Goal: Task Accomplishment & Management: Manage account settings

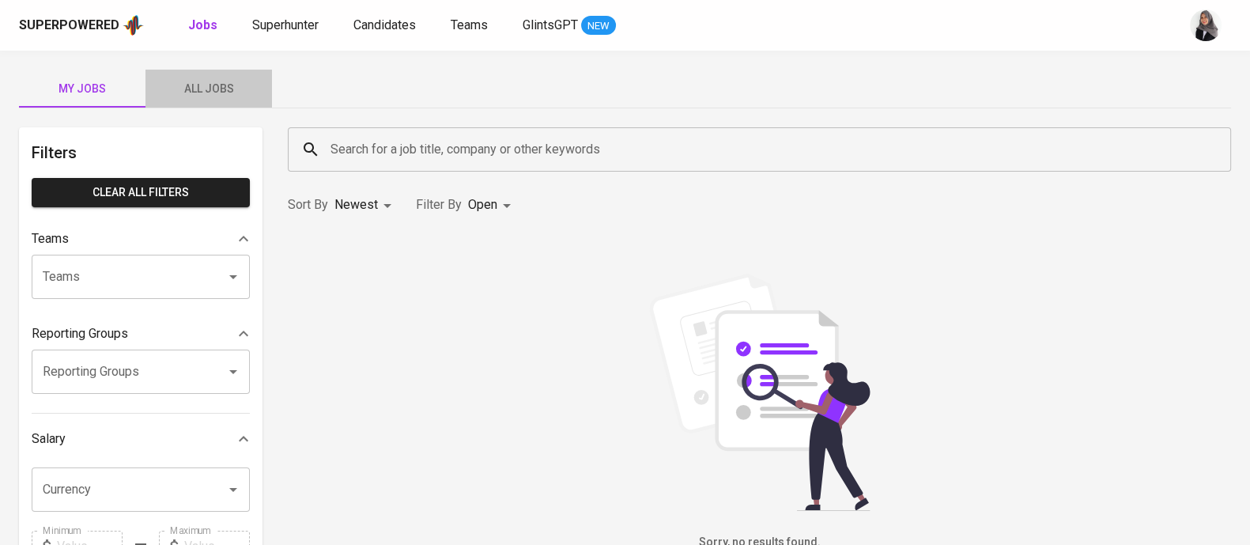
click at [197, 70] on button "All Jobs" at bounding box center [208, 89] width 127 height 38
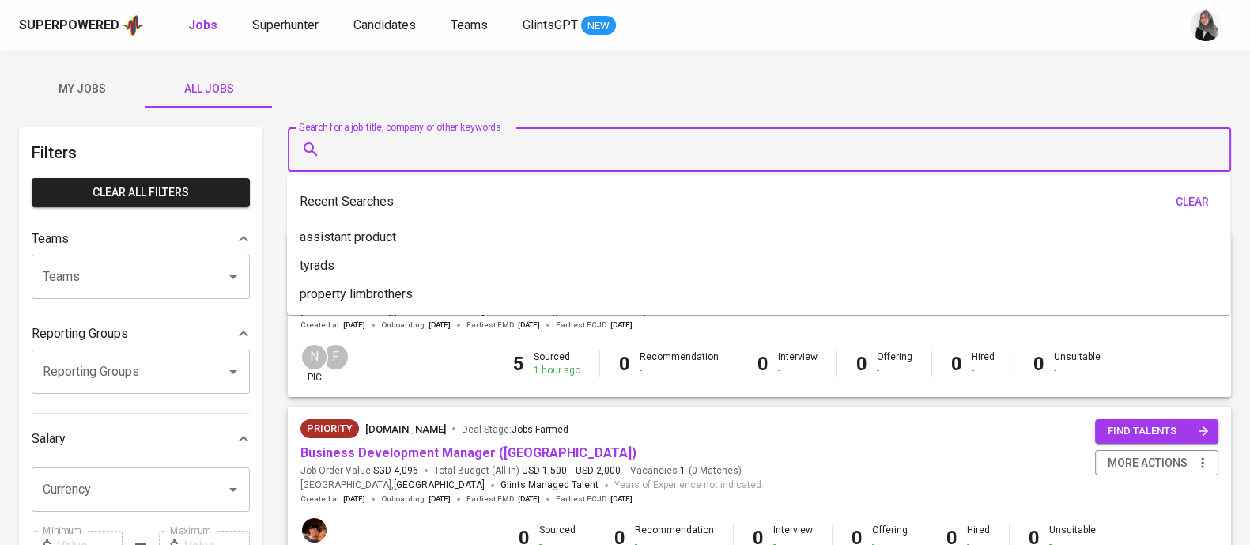
click at [406, 134] on input "Search for a job title, company or other keywords" at bounding box center [764, 149] width 874 height 30
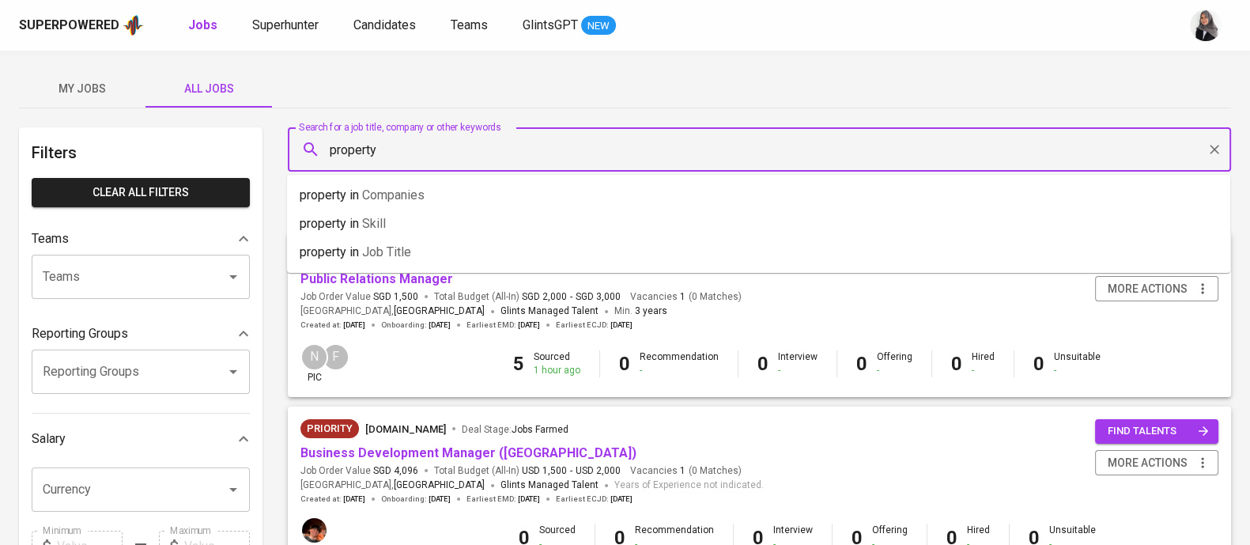
type input "property"
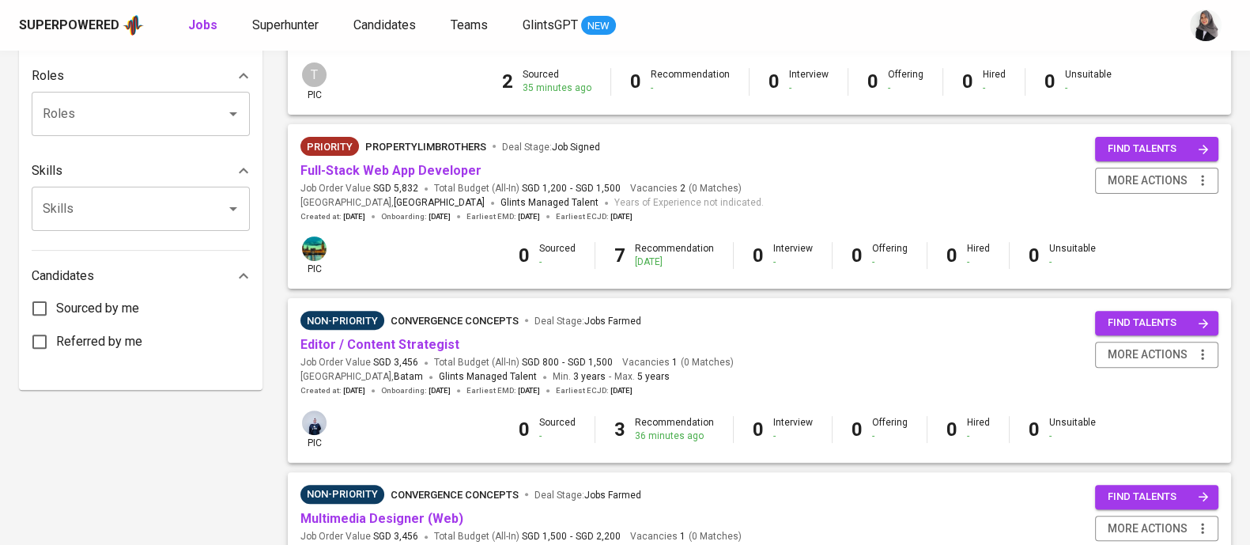
scroll to position [632, 0]
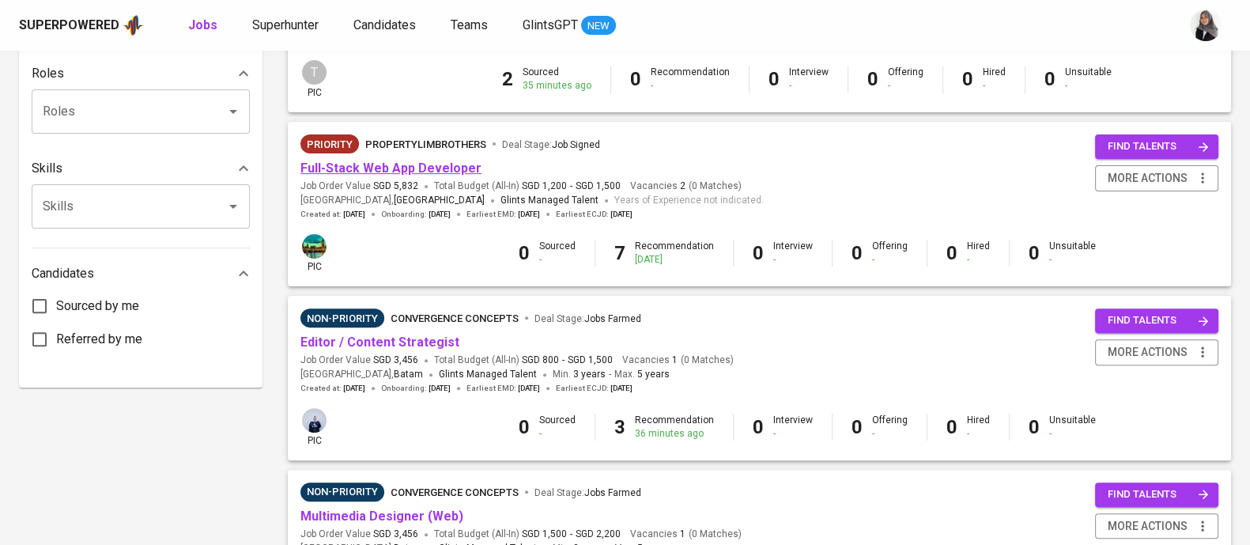
click at [433, 168] on link "Full-Stack Web App Developer" at bounding box center [390, 168] width 181 height 15
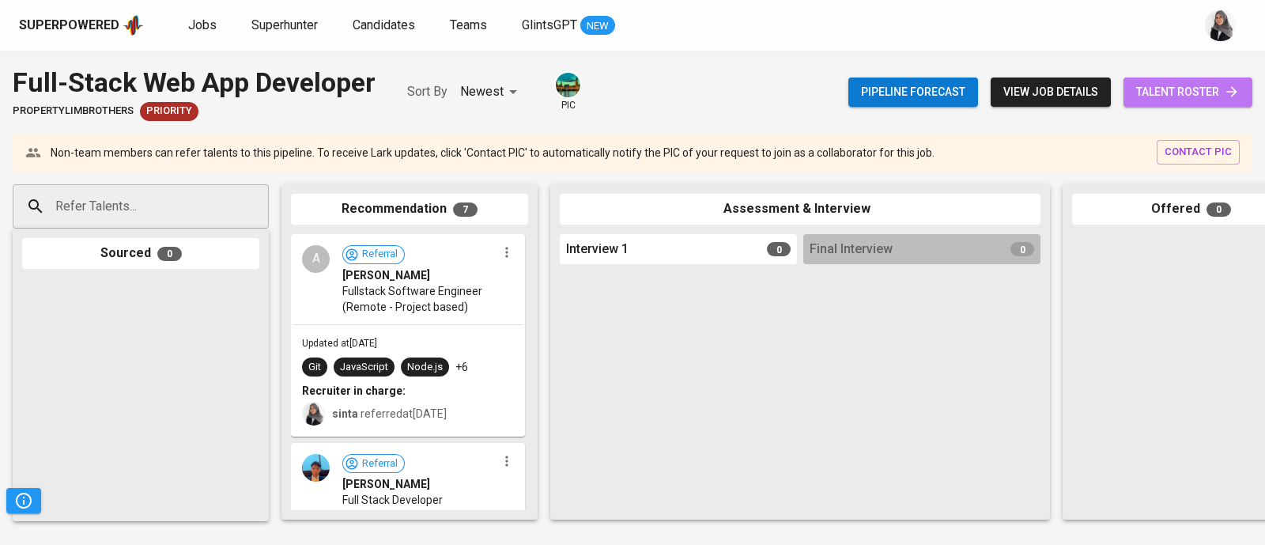
click at [1218, 99] on span "talent roster" at bounding box center [1188, 92] width 104 height 20
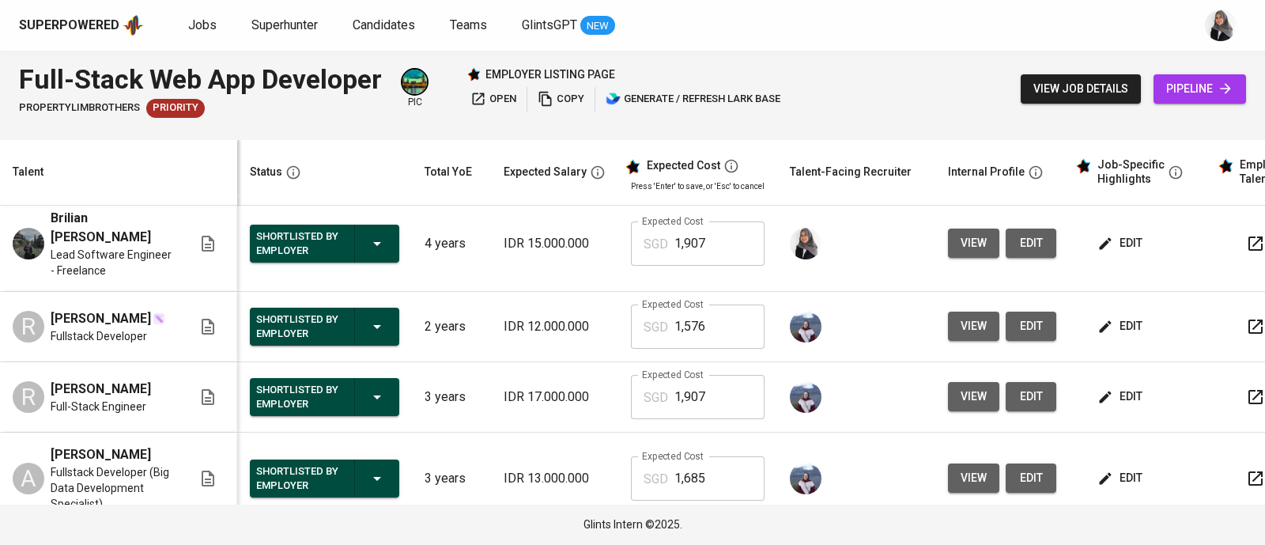
scroll to position [463, 0]
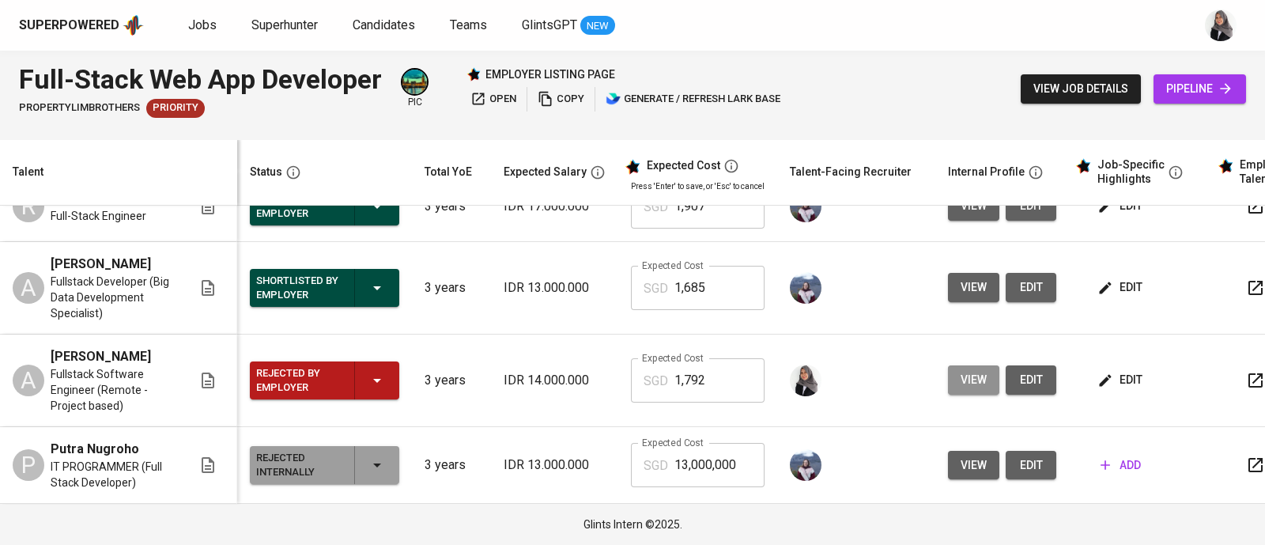
click at [976, 380] on span "view" at bounding box center [974, 380] width 26 height 20
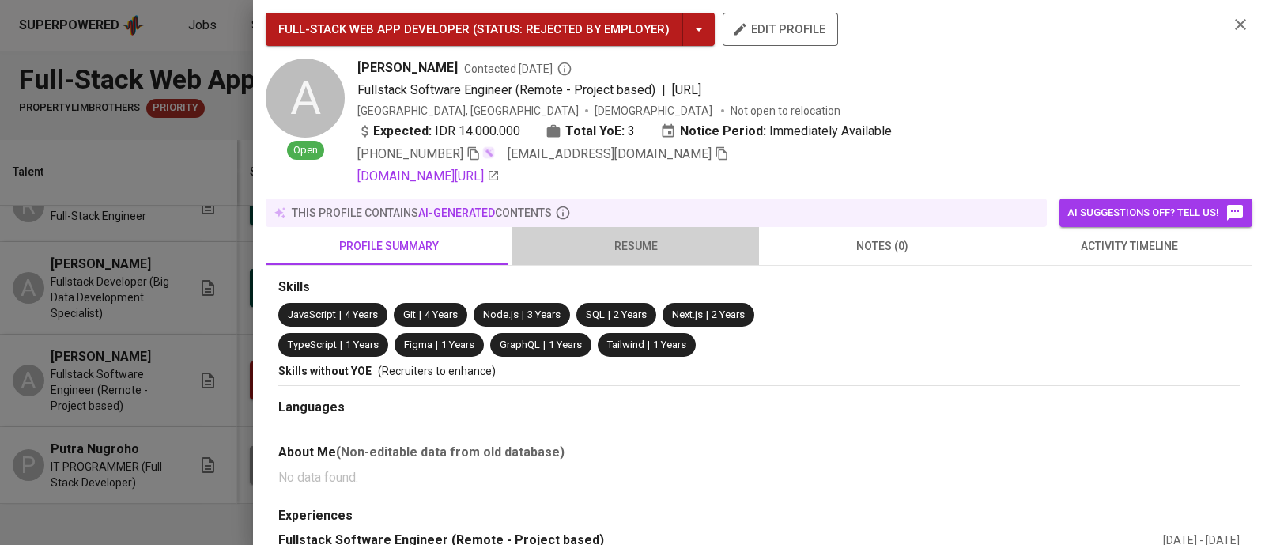
click at [640, 239] on span "resume" at bounding box center [636, 246] width 228 height 20
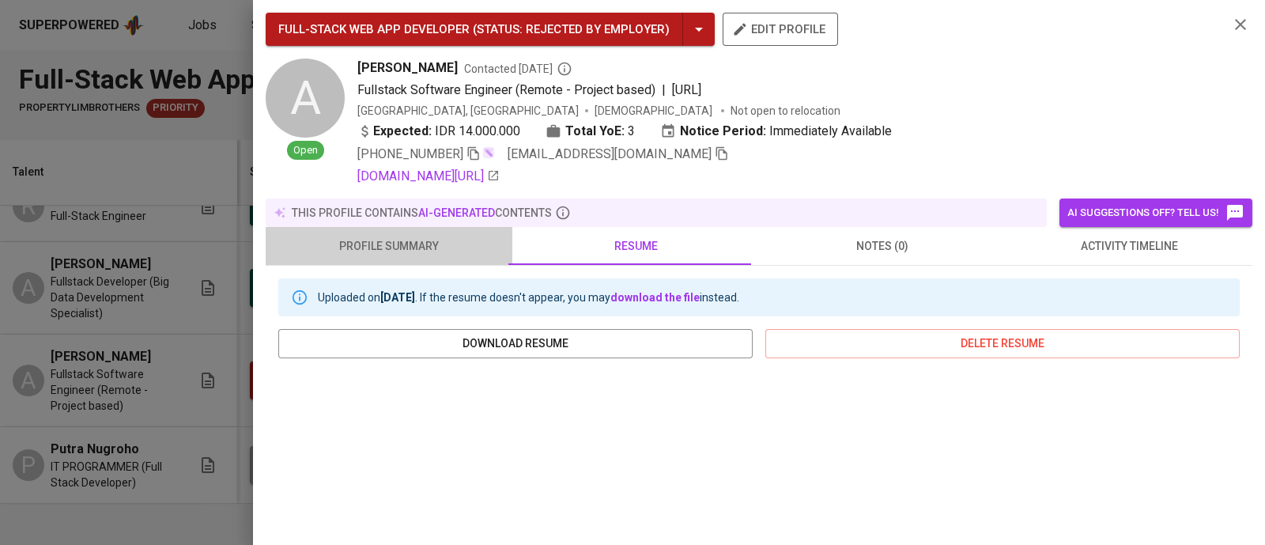
click at [459, 247] on span "profile summary" at bounding box center [389, 246] width 228 height 20
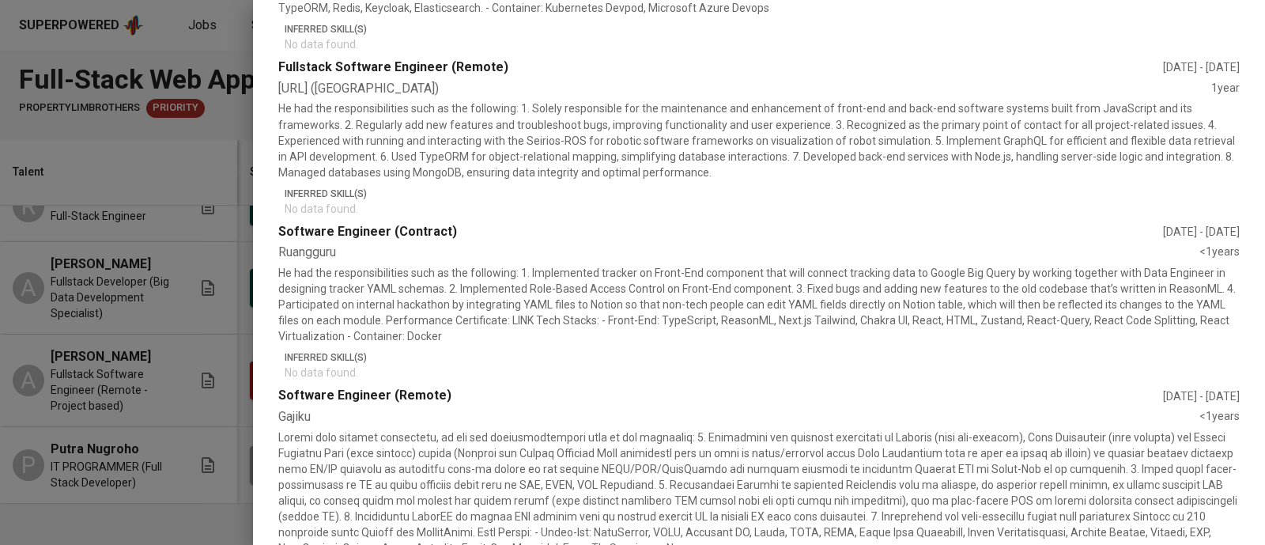
scroll to position [0, 0]
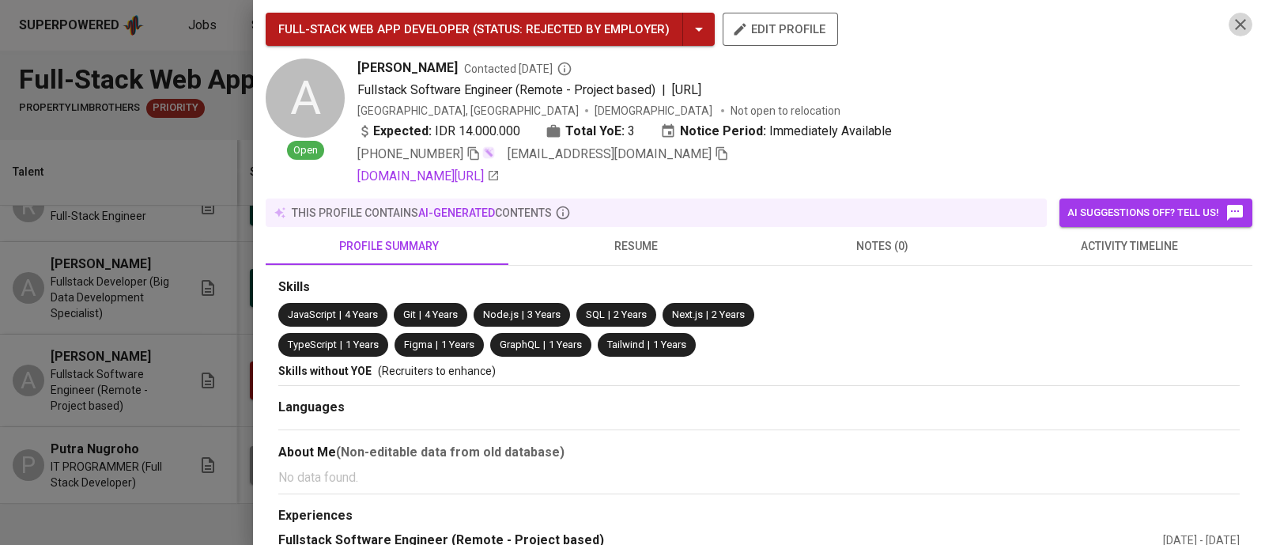
click at [1231, 28] on icon "button" at bounding box center [1240, 24] width 19 height 19
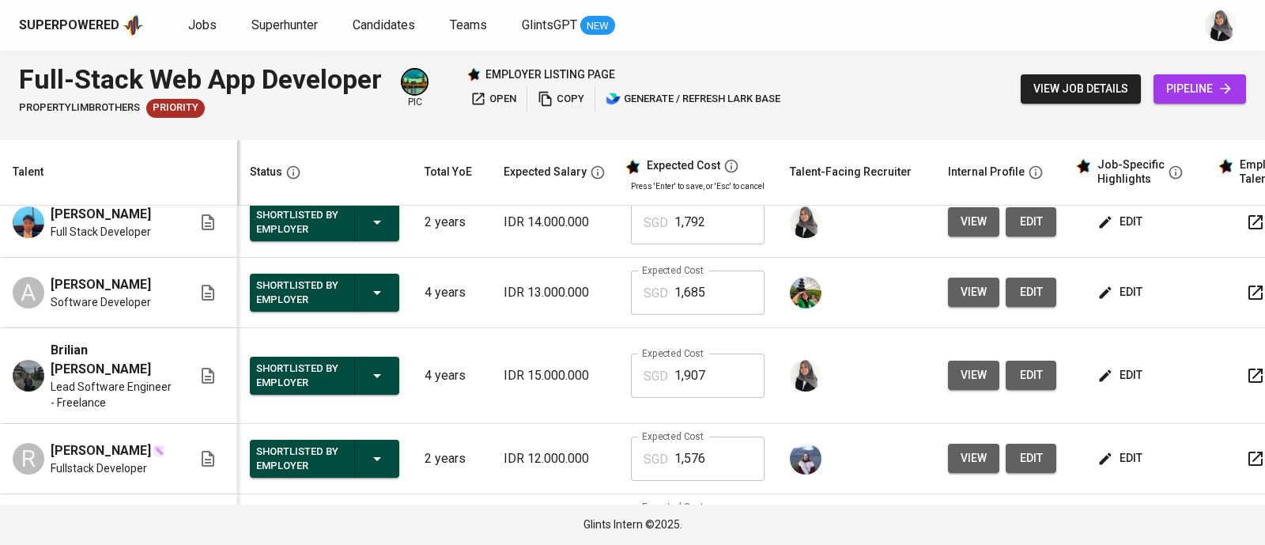
scroll to position [79, 0]
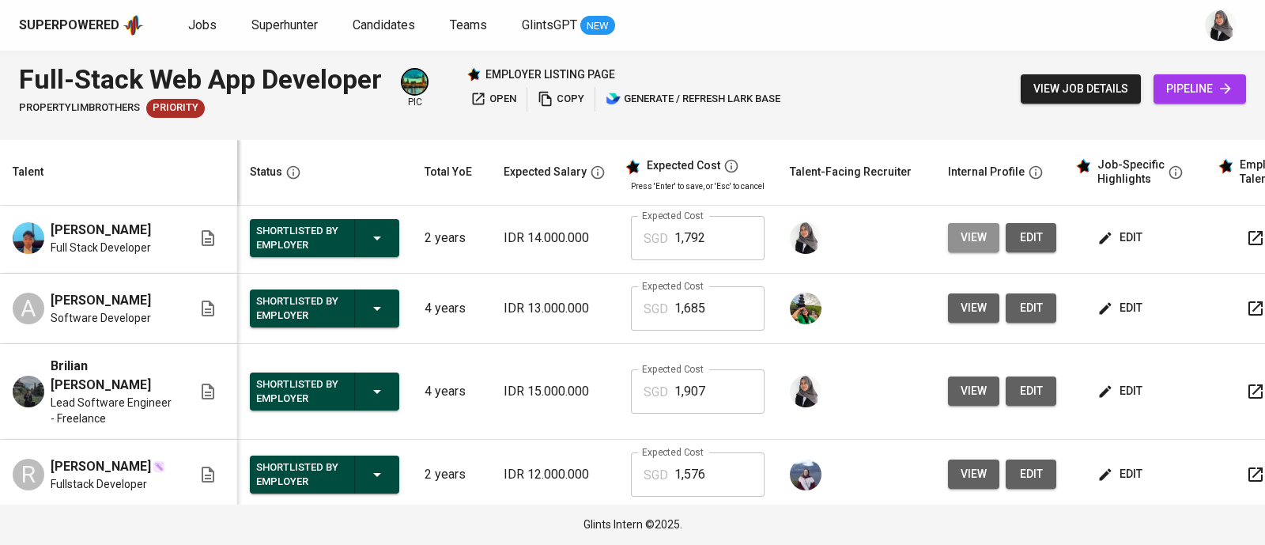
click at [968, 247] on span "view" at bounding box center [974, 238] width 26 height 20
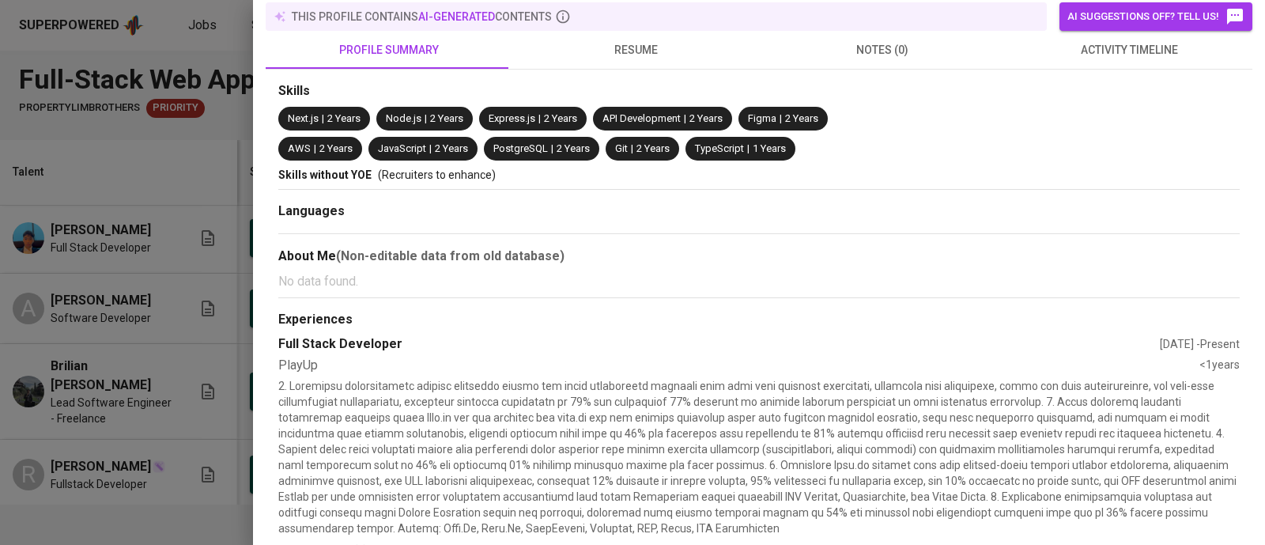
scroll to position [31, 0]
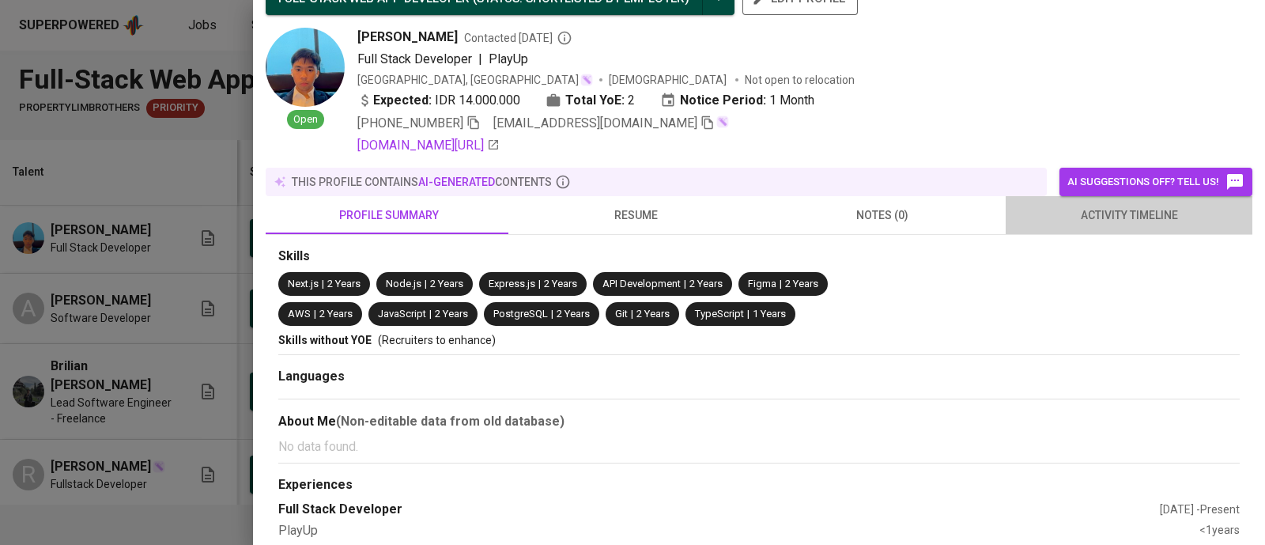
click at [1141, 220] on span "activity timeline" at bounding box center [1129, 216] width 228 height 20
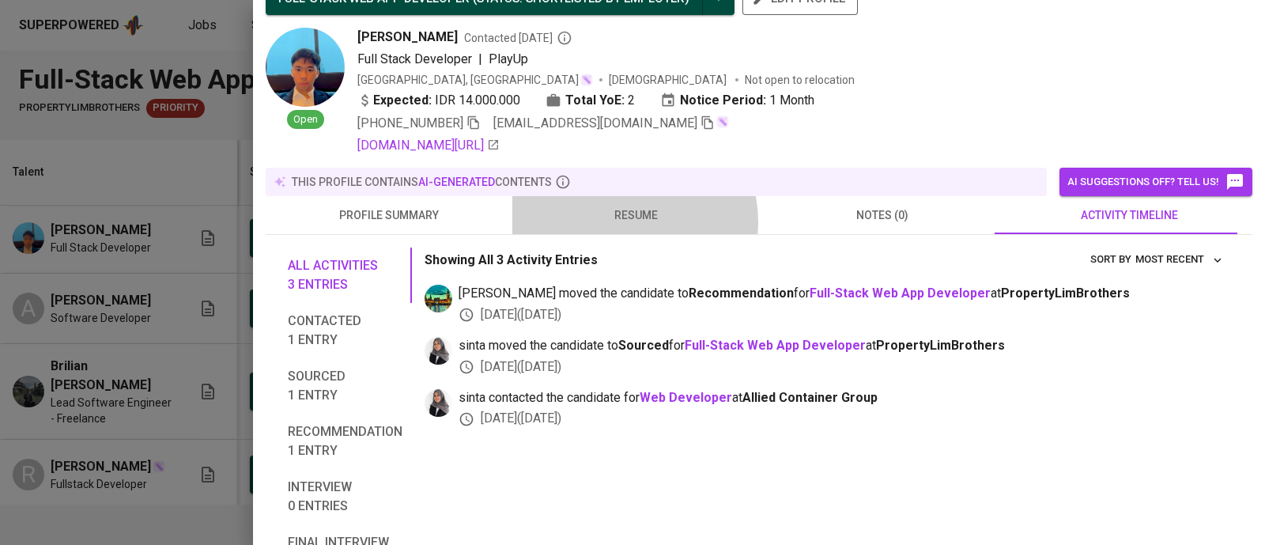
click at [621, 221] on span "resume" at bounding box center [636, 216] width 228 height 20
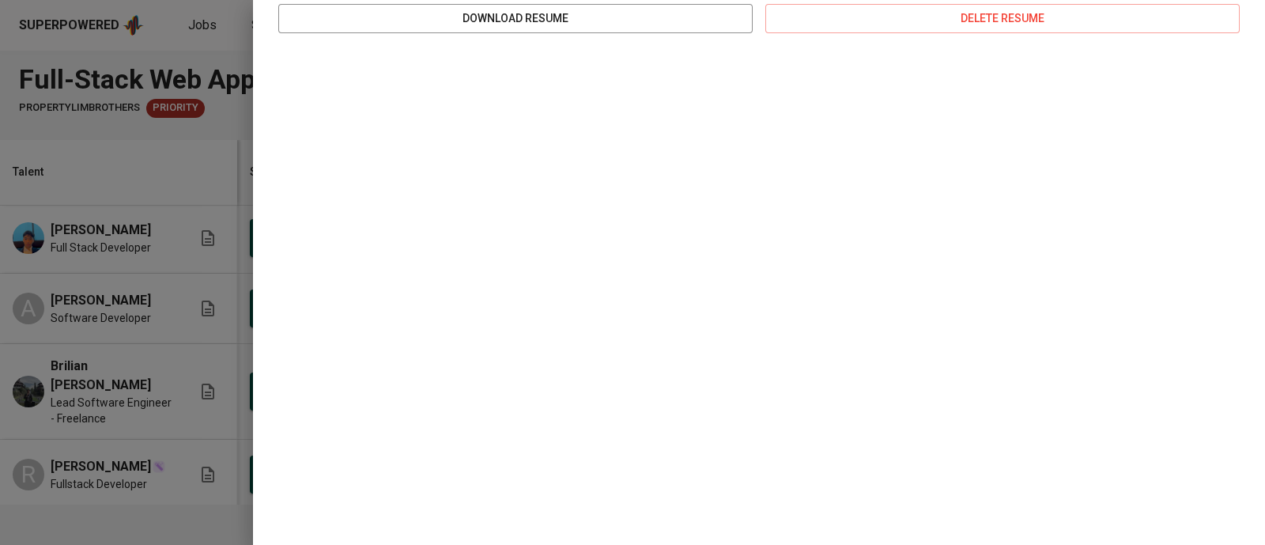
scroll to position [0, 0]
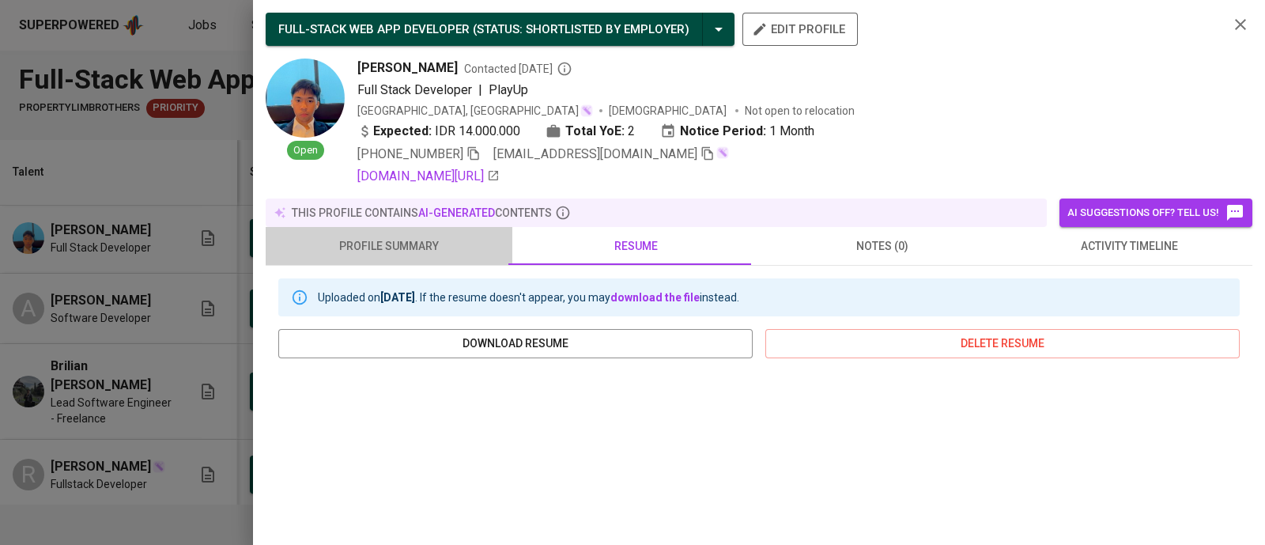
click at [396, 248] on span "profile summary" at bounding box center [389, 246] width 228 height 20
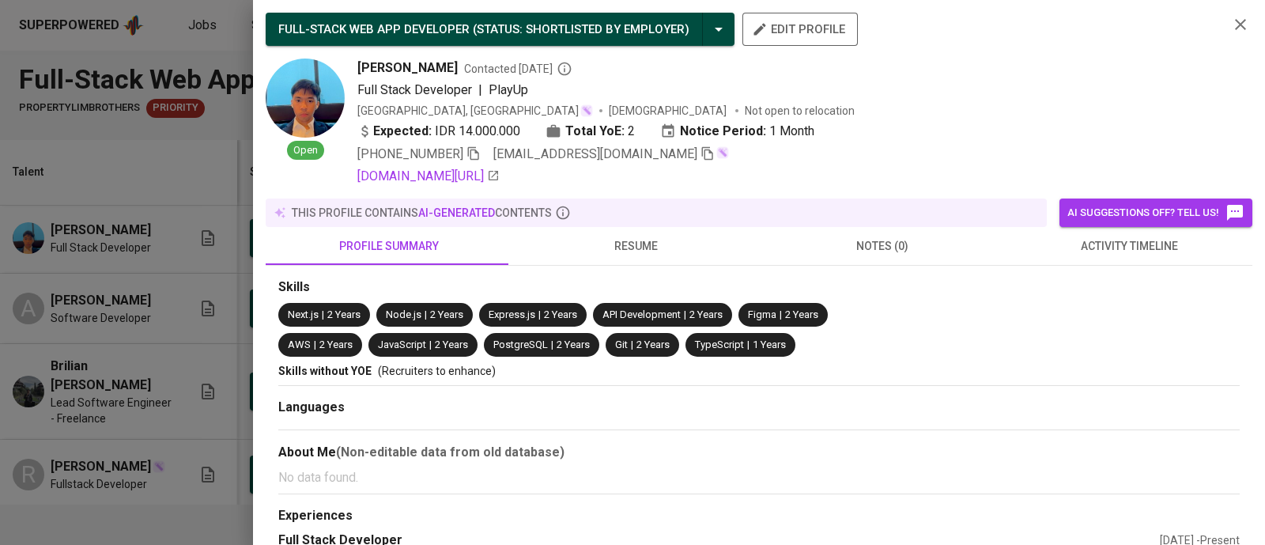
click at [1217, 13] on div "FULL-STACK WEB APP DEVELOPER ( STATUS : Shortlisted by Employer ) edit profile …" at bounding box center [759, 99] width 987 height 173
click at [1231, 18] on icon "button" at bounding box center [1240, 24] width 19 height 19
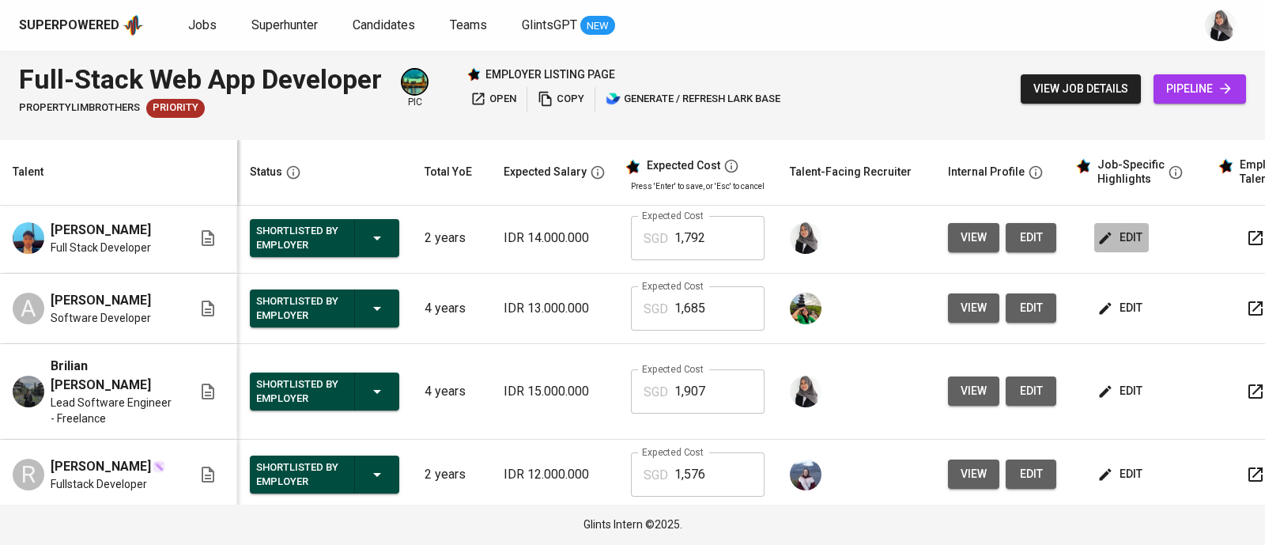
click at [1097, 246] on icon "button" at bounding box center [1105, 238] width 16 height 16
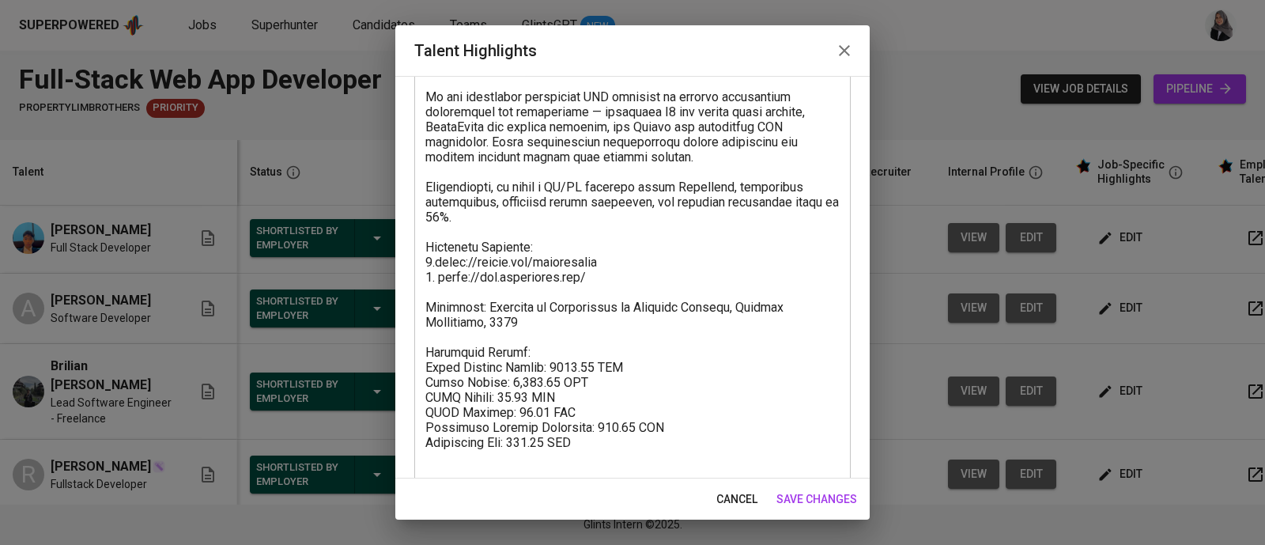
scroll to position [225, 0]
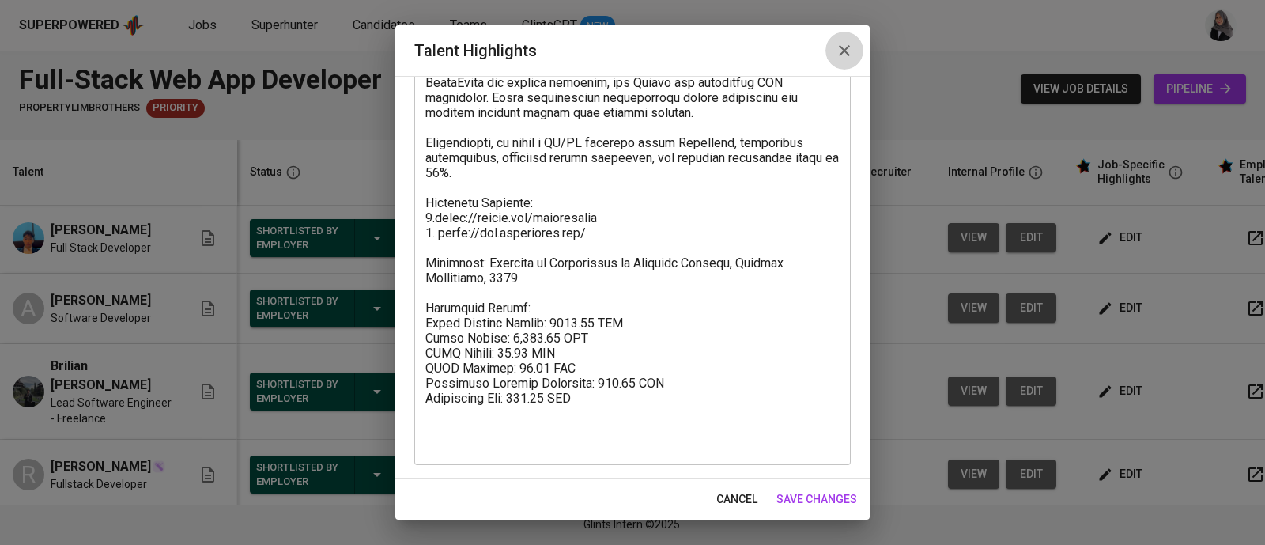
click at [838, 48] on icon "button" at bounding box center [844, 50] width 19 height 19
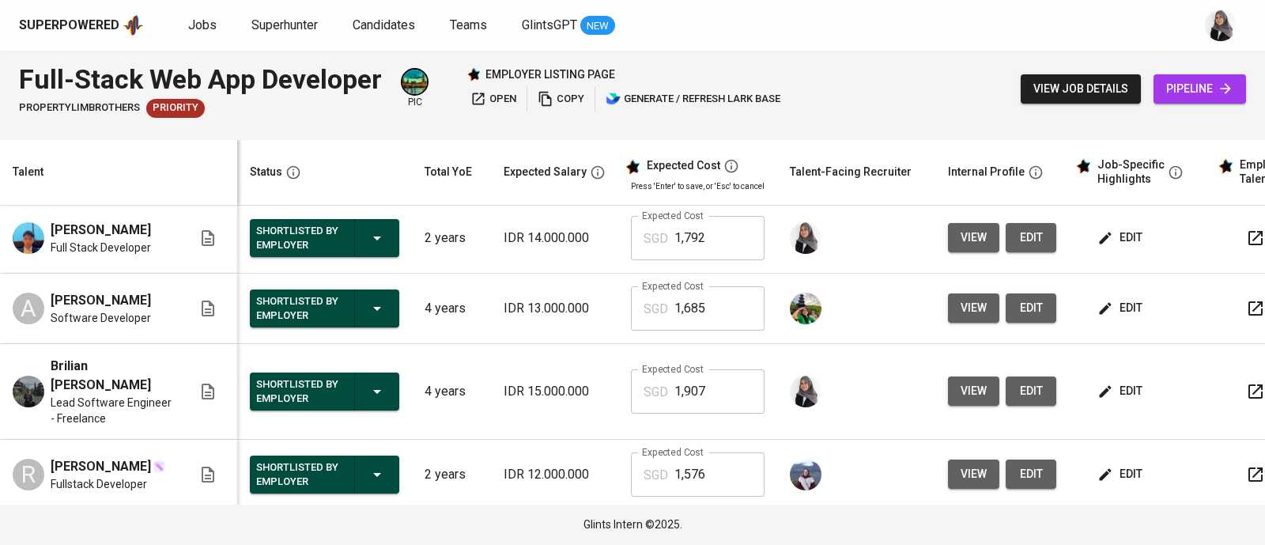
scroll to position [463, 0]
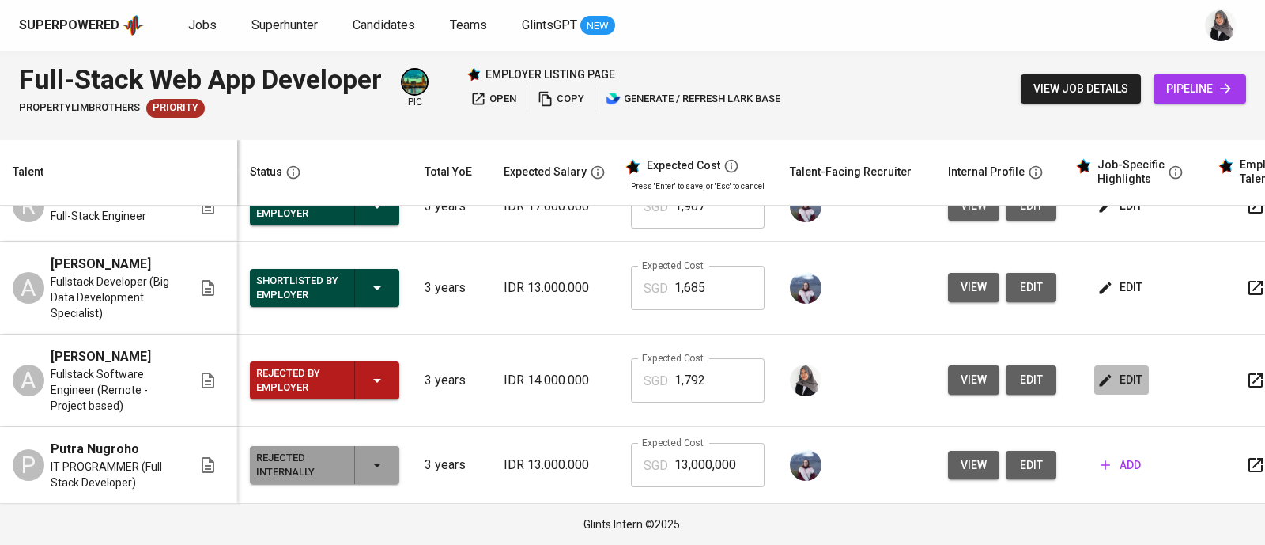
click at [1111, 377] on span "edit" at bounding box center [1122, 380] width 42 height 20
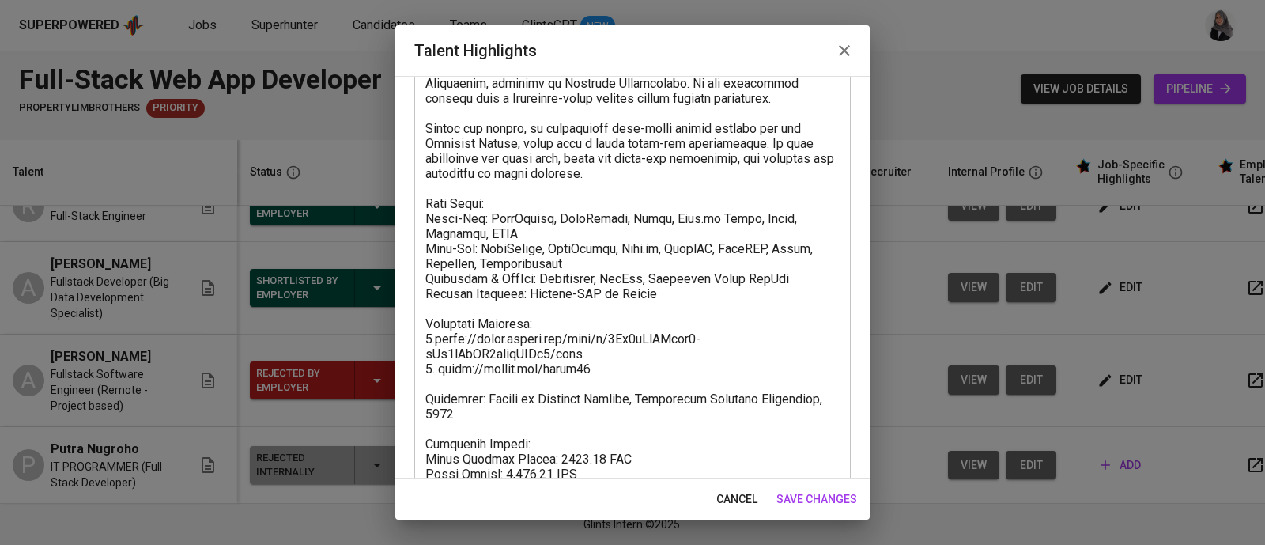
scroll to position [255, 0]
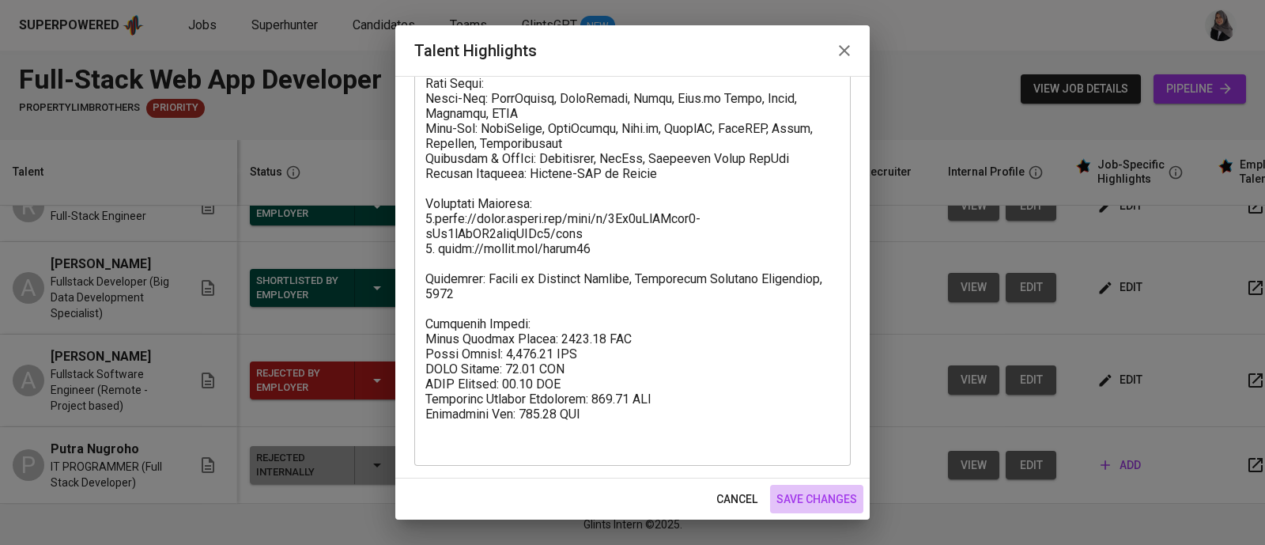
click at [818, 492] on span "save changes" at bounding box center [816, 499] width 81 height 20
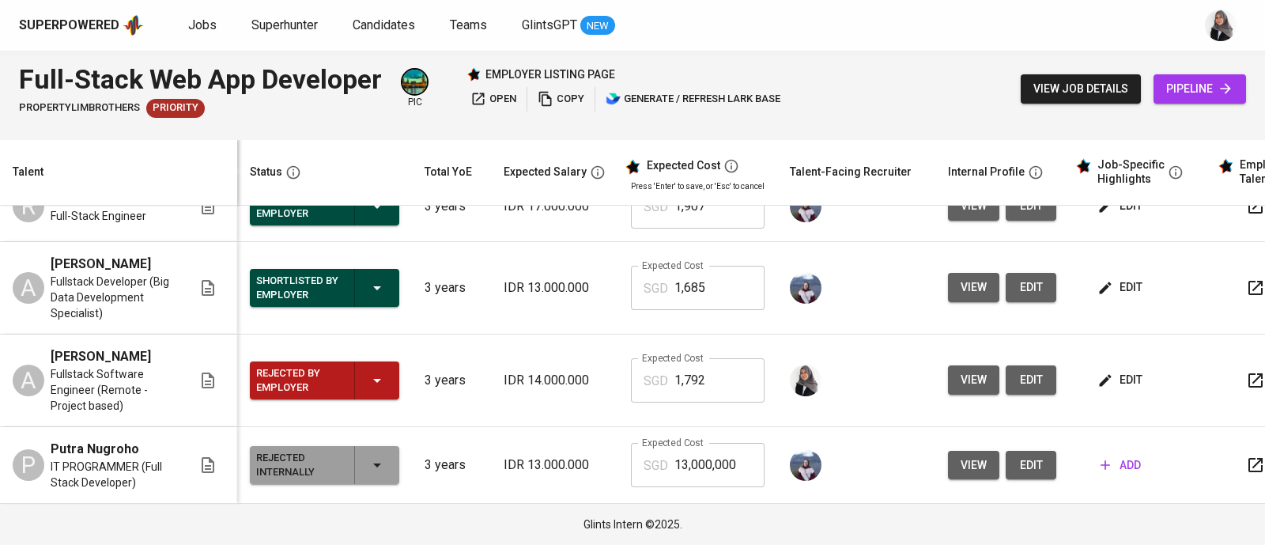
click at [1174, 311] on td "edit" at bounding box center [1140, 288] width 142 height 93
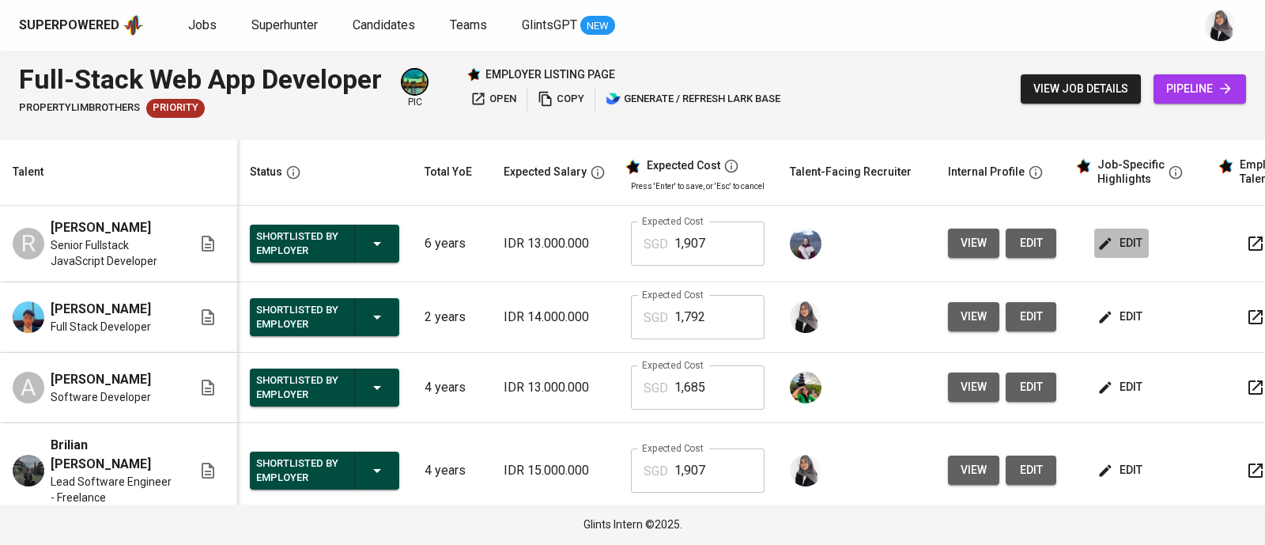
click at [1115, 253] on span "edit" at bounding box center [1122, 243] width 42 height 20
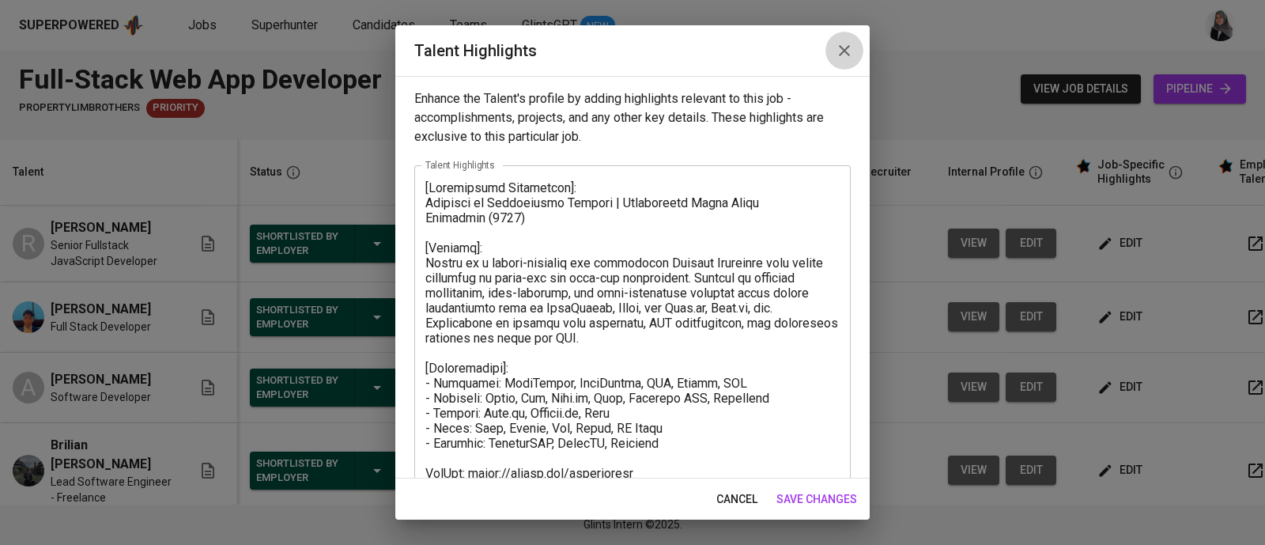
click at [848, 52] on icon "button" at bounding box center [844, 50] width 19 height 19
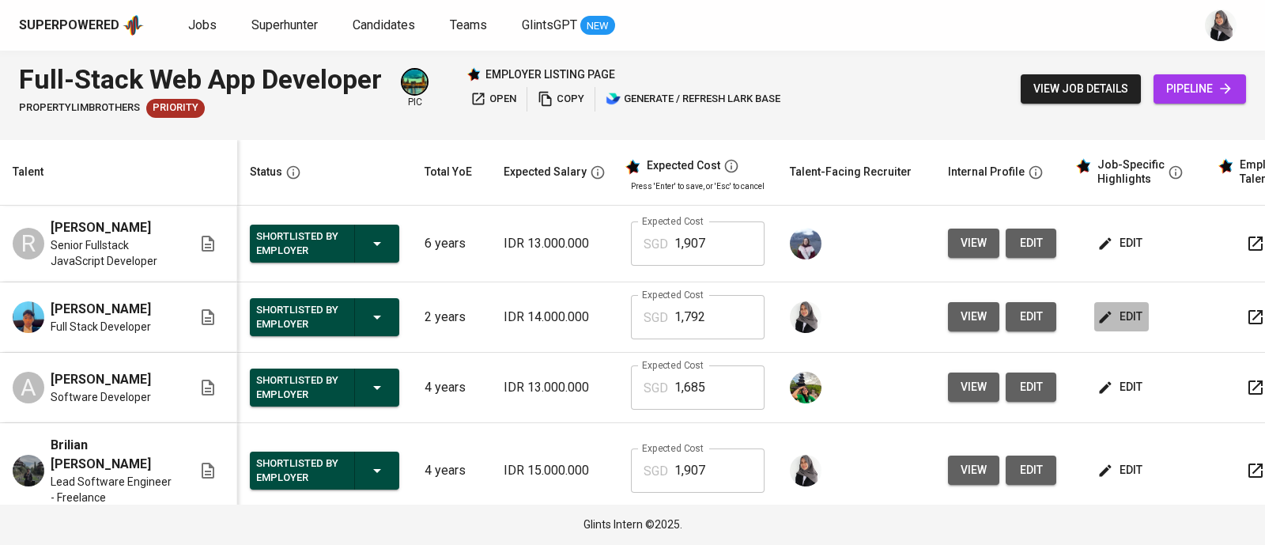
click at [1110, 327] on span "edit" at bounding box center [1122, 317] width 42 height 20
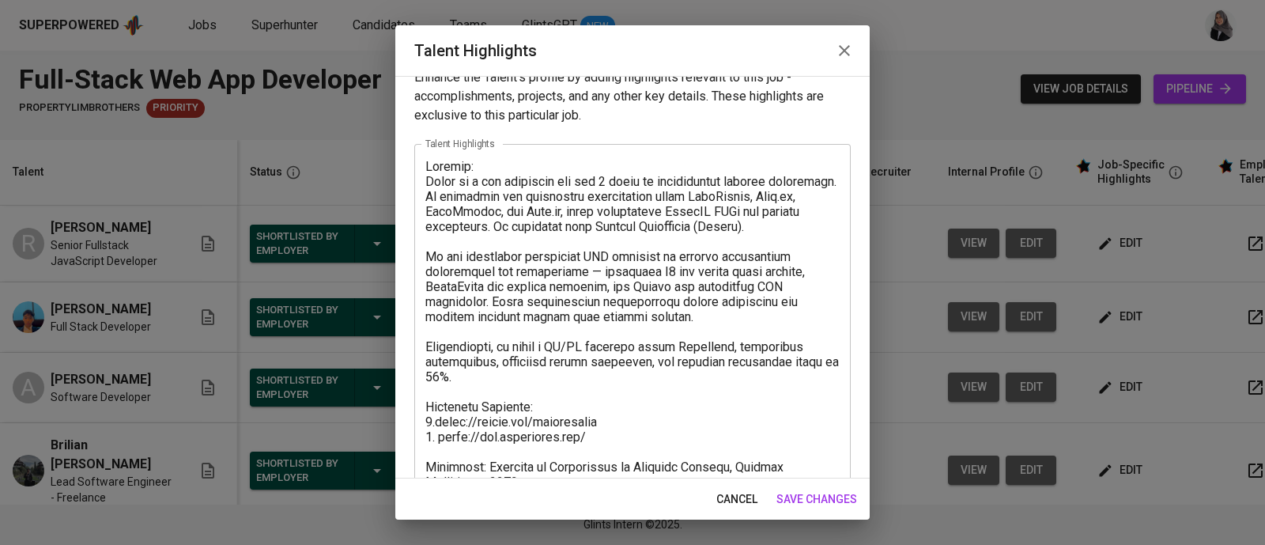
scroll to position [25, 0]
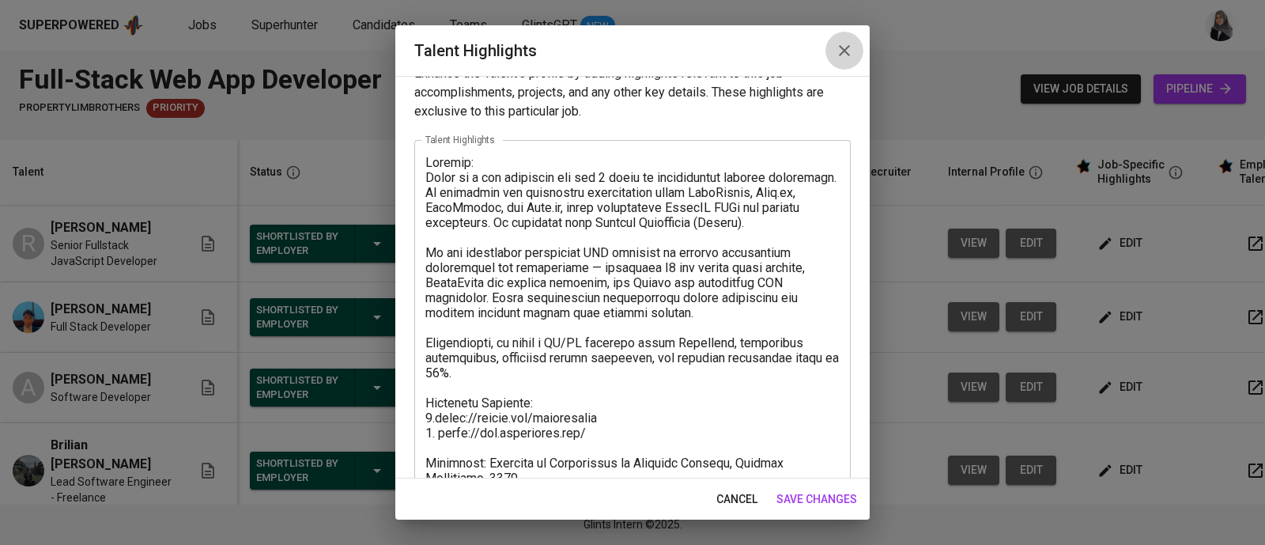
click at [843, 50] on icon "button" at bounding box center [844, 50] width 11 height 11
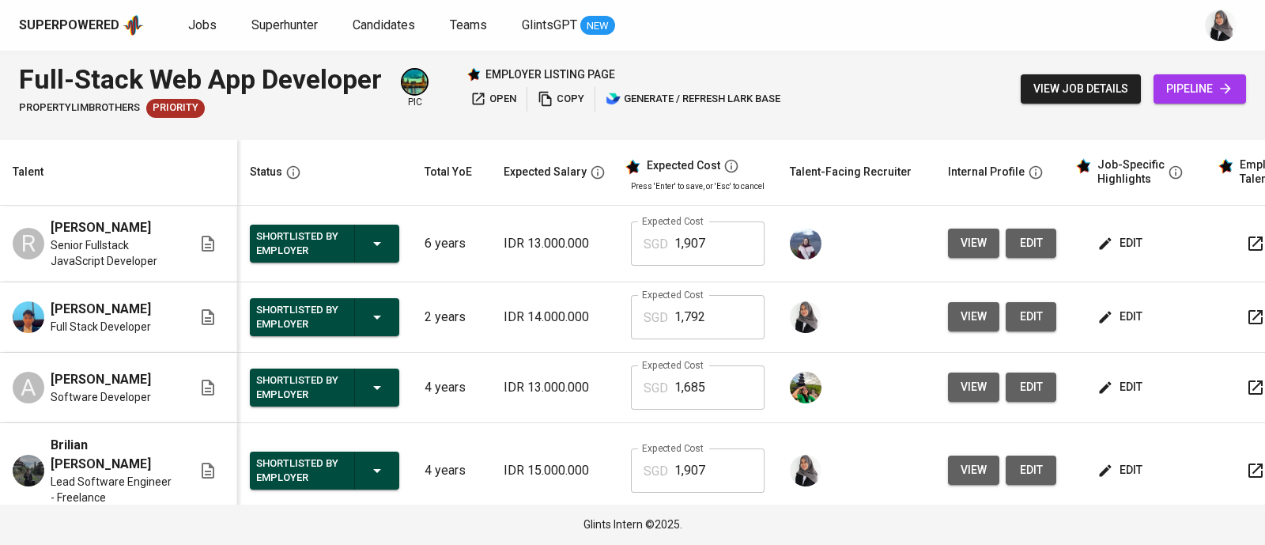
click at [922, 23] on div "Superpowered Jobs Superhunter Candidates Teams GlintsGPT NEW" at bounding box center [607, 25] width 1177 height 24
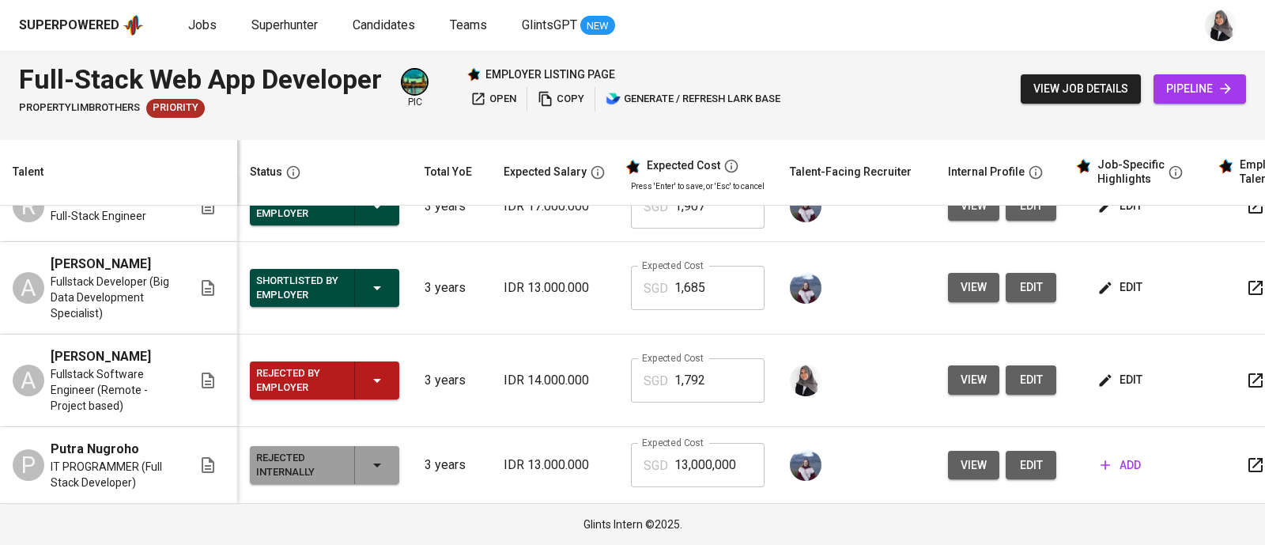
scroll to position [0, 0]
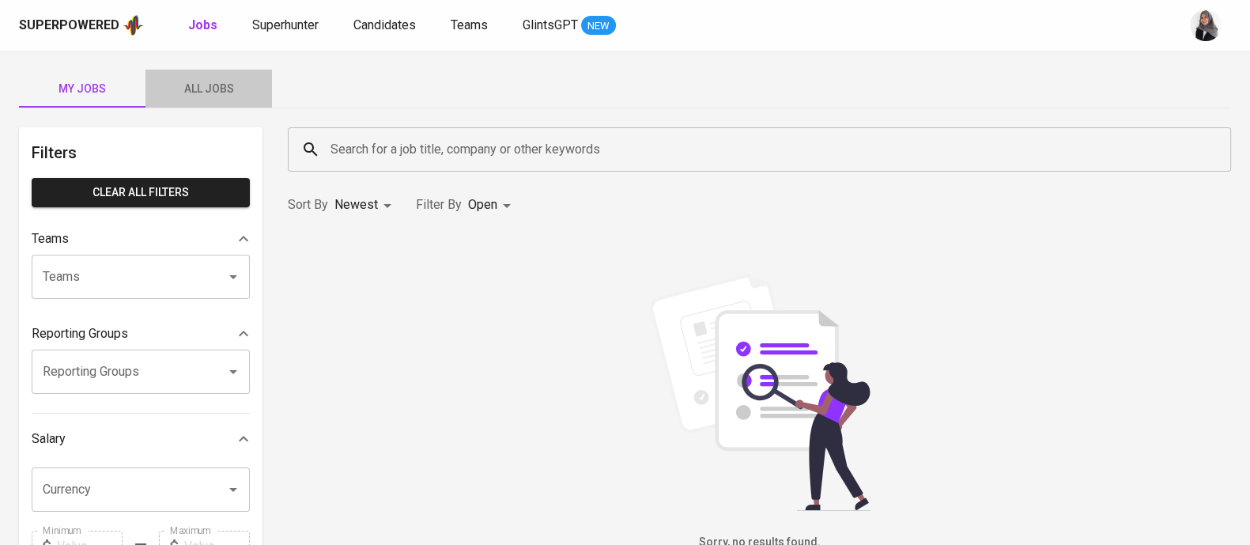
click at [225, 85] on span "All Jobs" at bounding box center [209, 89] width 108 height 20
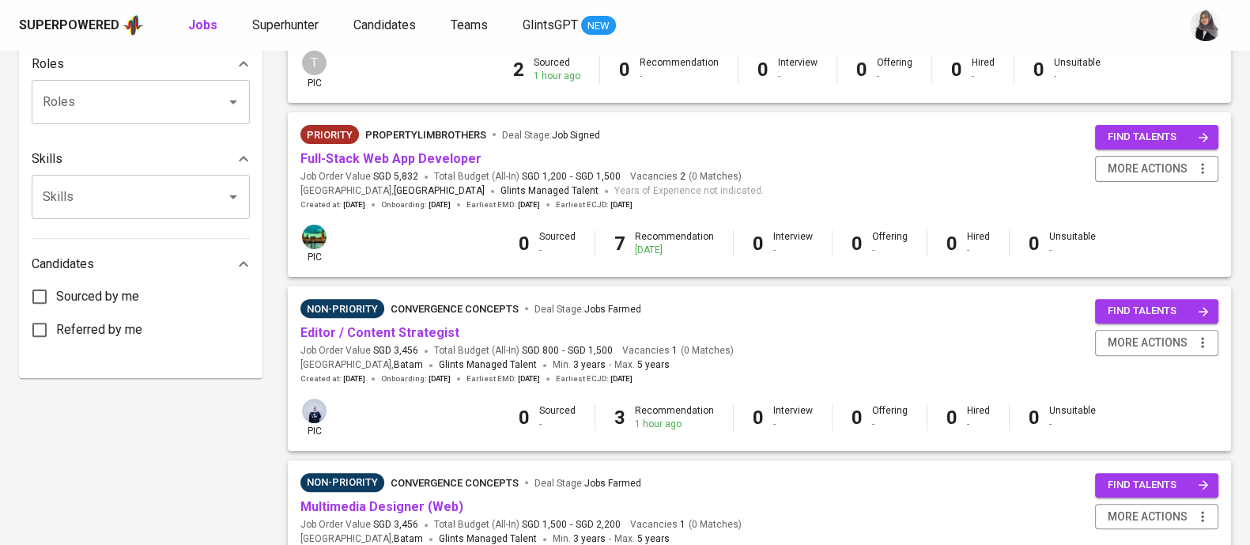
scroll to position [644, 0]
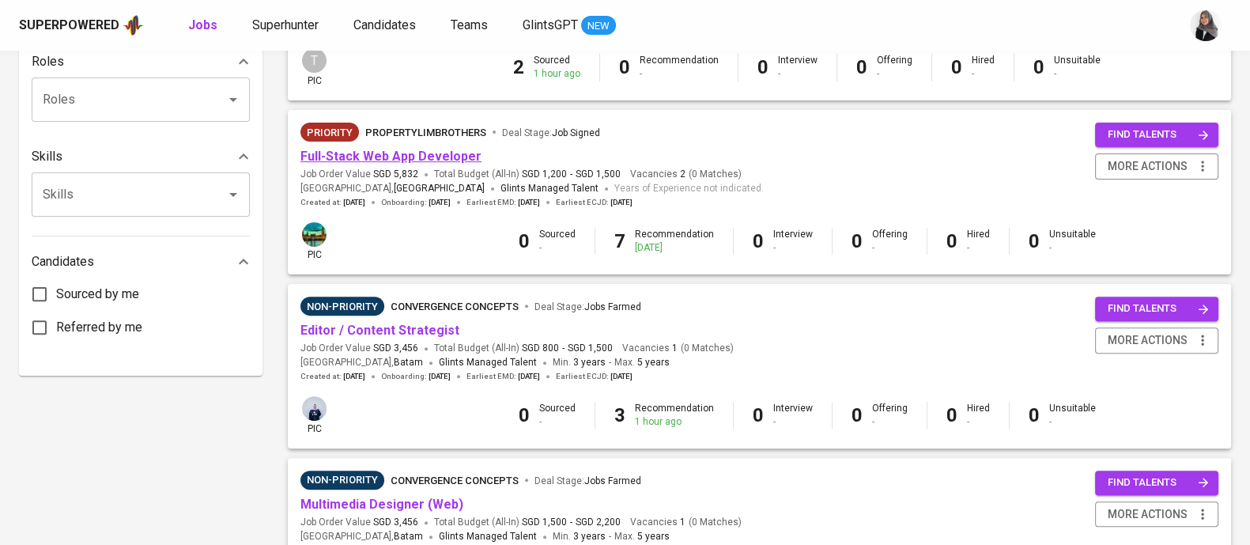
click at [398, 159] on link "Full-Stack Web App Developer" at bounding box center [390, 156] width 181 height 15
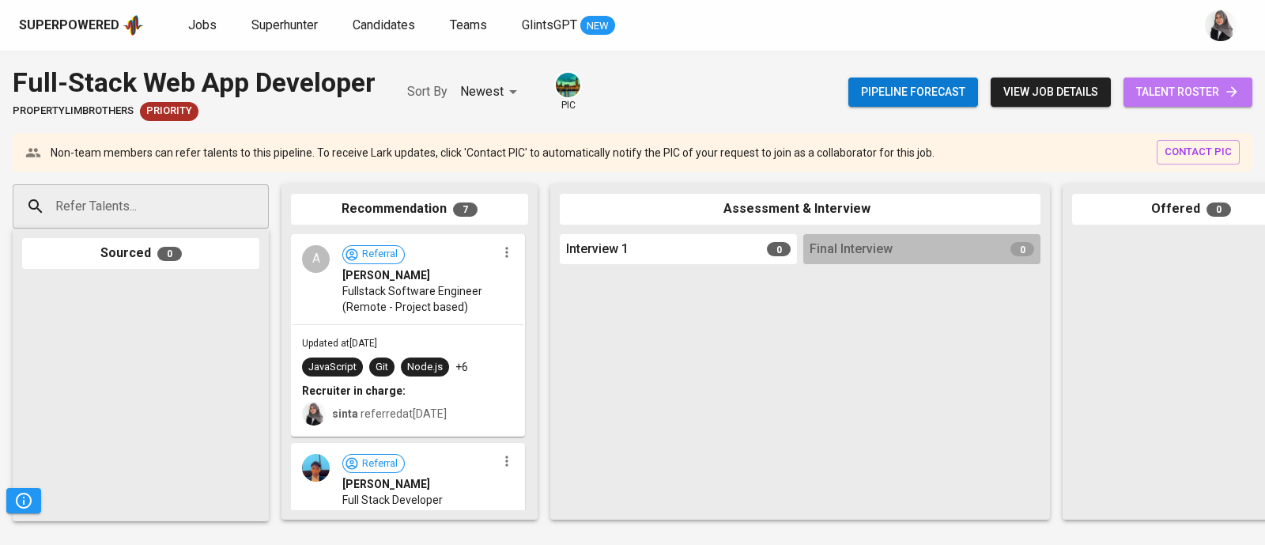
click at [1244, 85] on link "talent roster" at bounding box center [1188, 91] width 129 height 29
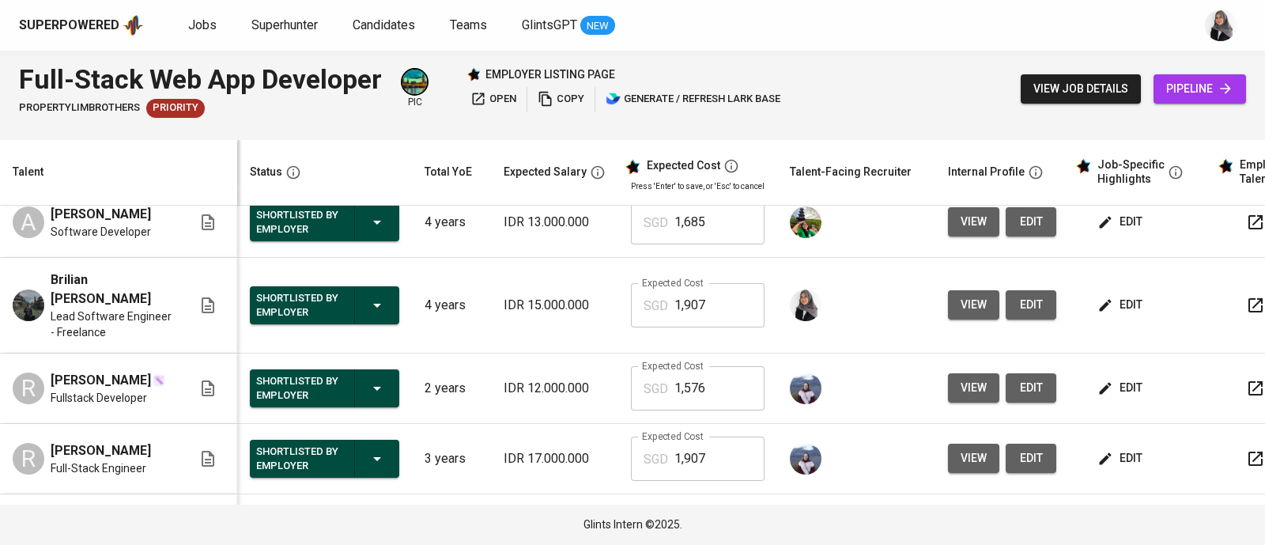
scroll to position [164, 0]
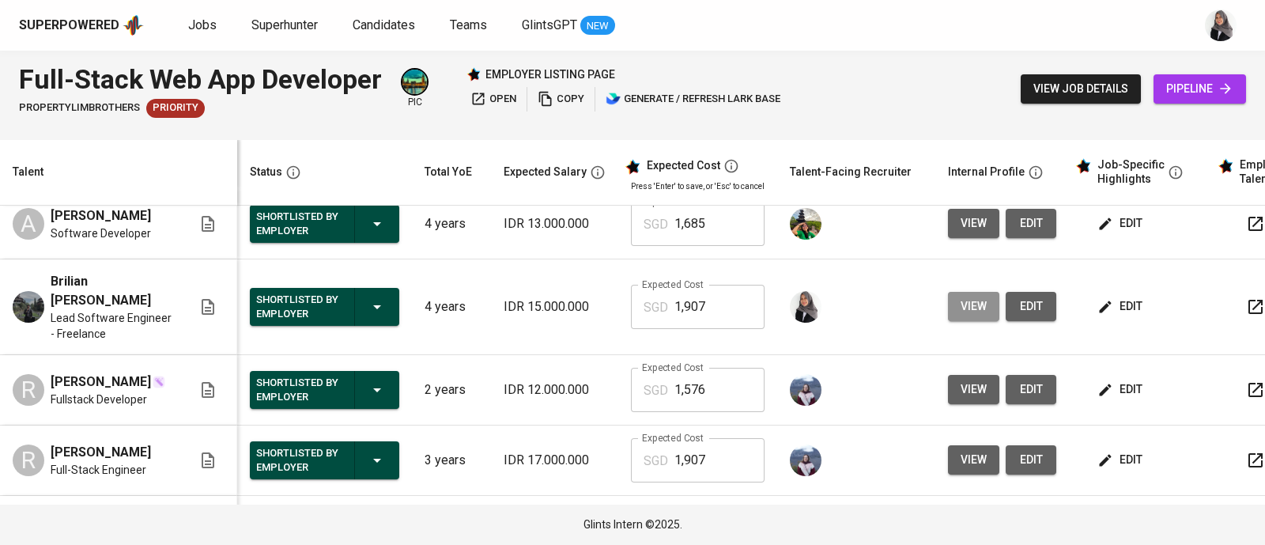
click at [961, 316] on span "view" at bounding box center [974, 307] width 26 height 20
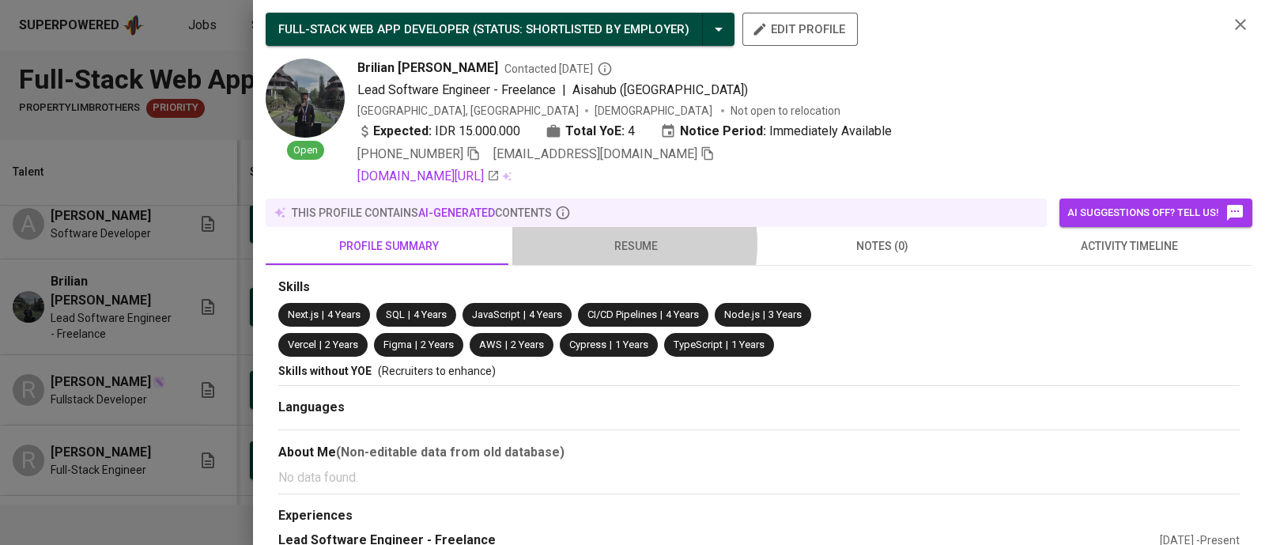
click at [604, 244] on span "resume" at bounding box center [636, 246] width 228 height 20
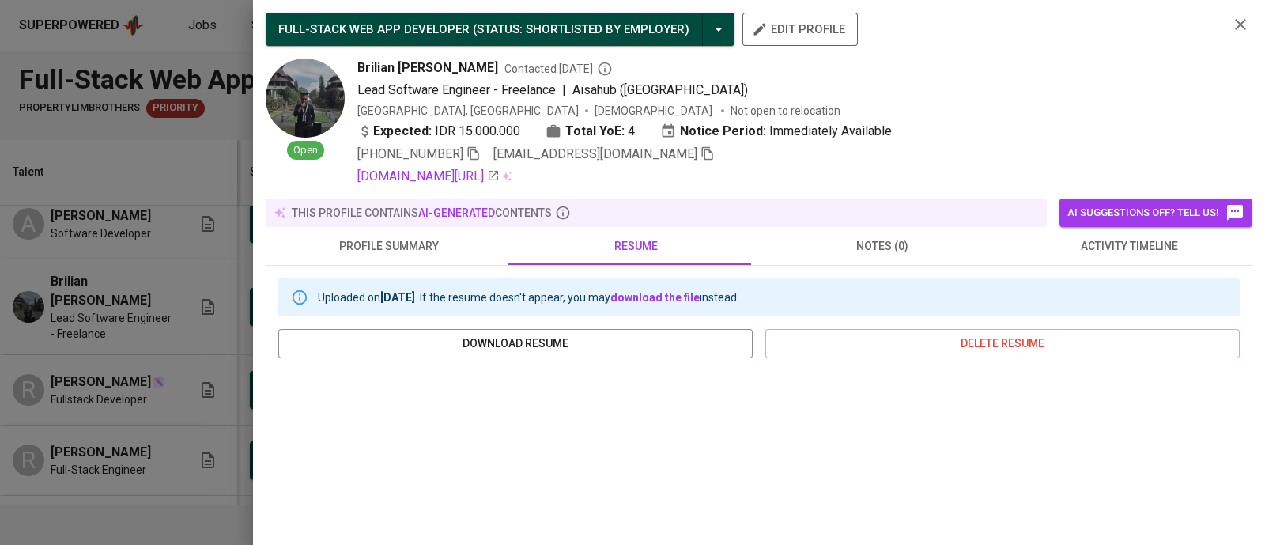
scroll to position [82, 0]
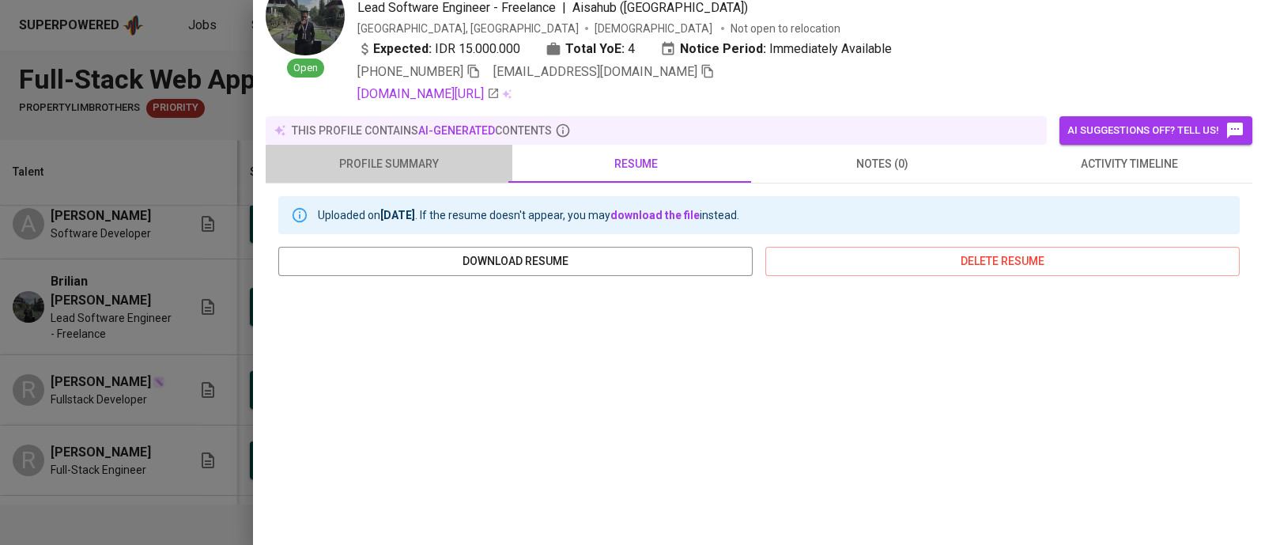
click at [419, 148] on button "profile summary" at bounding box center [389, 164] width 247 height 38
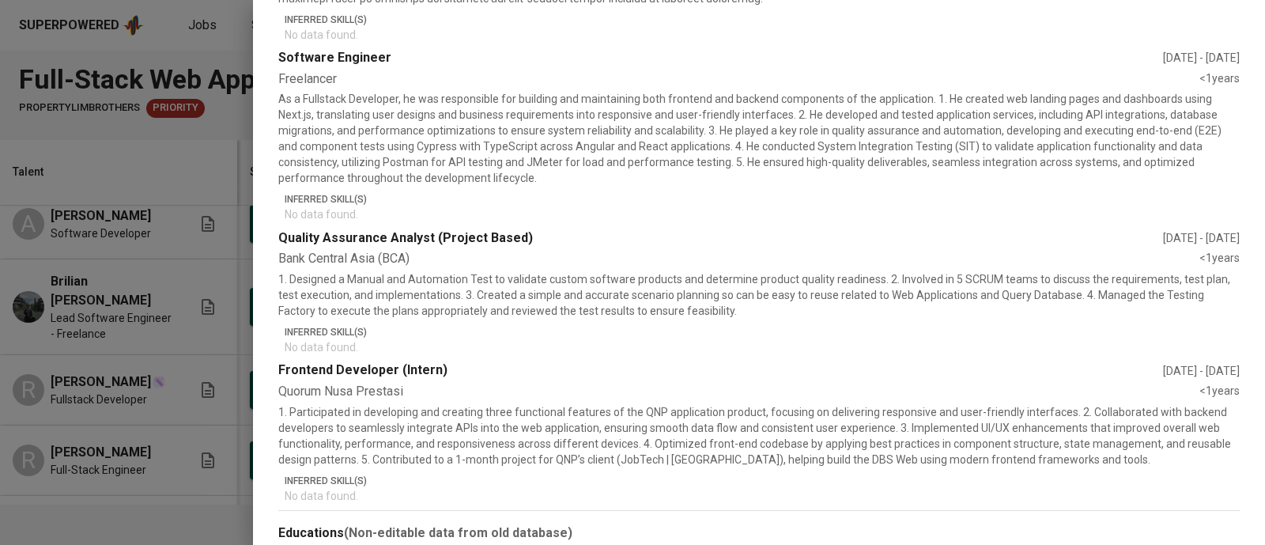
scroll to position [844, 0]
click at [794, 357] on section "Experiences Lead Software Engineer - Freelance Apr 2025 - Present Aisahub (Sout…" at bounding box center [758, 83] width 961 height 840
click at [921, 318] on div "Quality Assurance Analyst (Project Based) Jun 2022 - Dec 2022 Bank Central Asia…" at bounding box center [758, 292] width 961 height 127
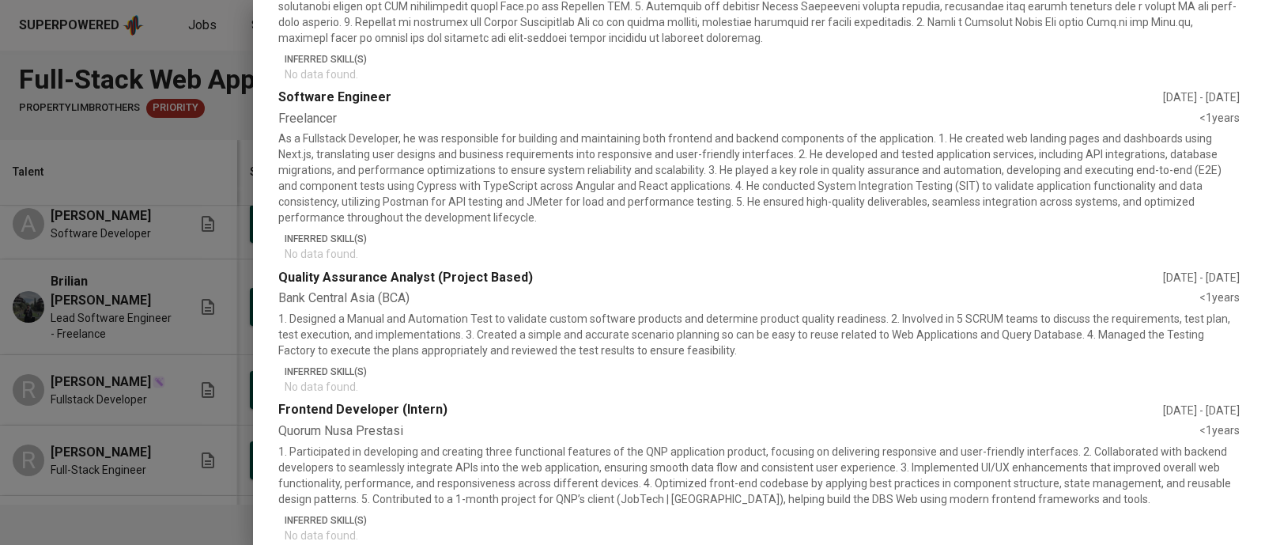
scroll to position [806, 0]
click at [874, 404] on div "Frontend Developer (Intern)" at bounding box center [720, 407] width 885 height 18
click at [812, 334] on p "1. Designed a Manual and Automation Test to validate custom software products a…" at bounding box center [758, 331] width 961 height 47
click at [792, 342] on p "1. Designed a Manual and Automation Test to validate custom software products a…" at bounding box center [758, 335] width 961 height 47
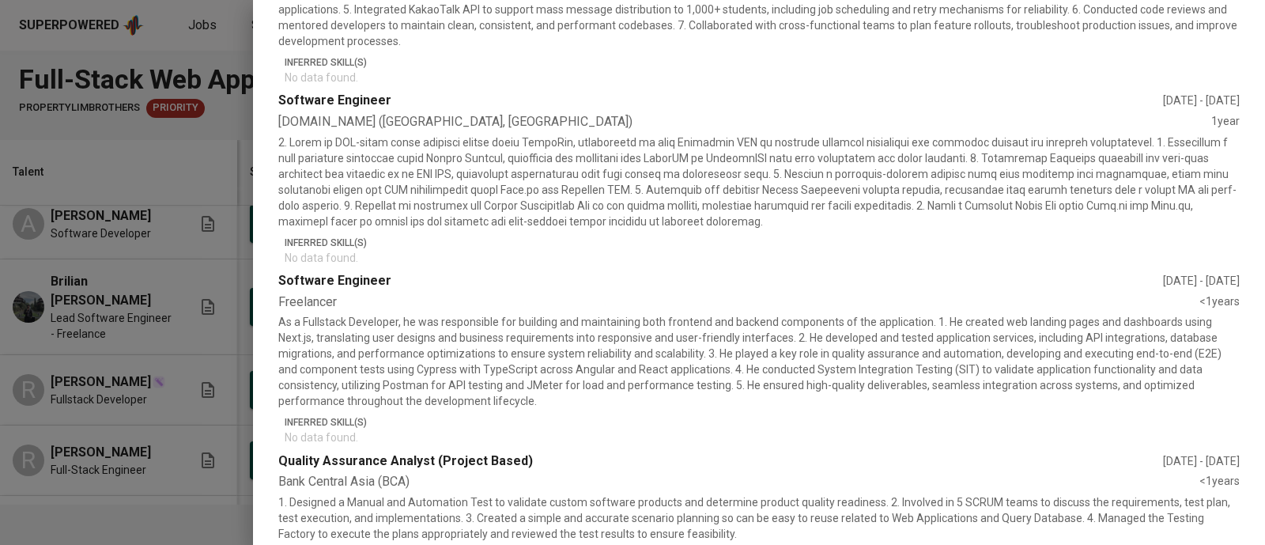
scroll to position [620, 0]
click at [944, 243] on p "Inferred Skill(s)" at bounding box center [762, 243] width 955 height 14
